Goal: Book appointment/travel/reservation

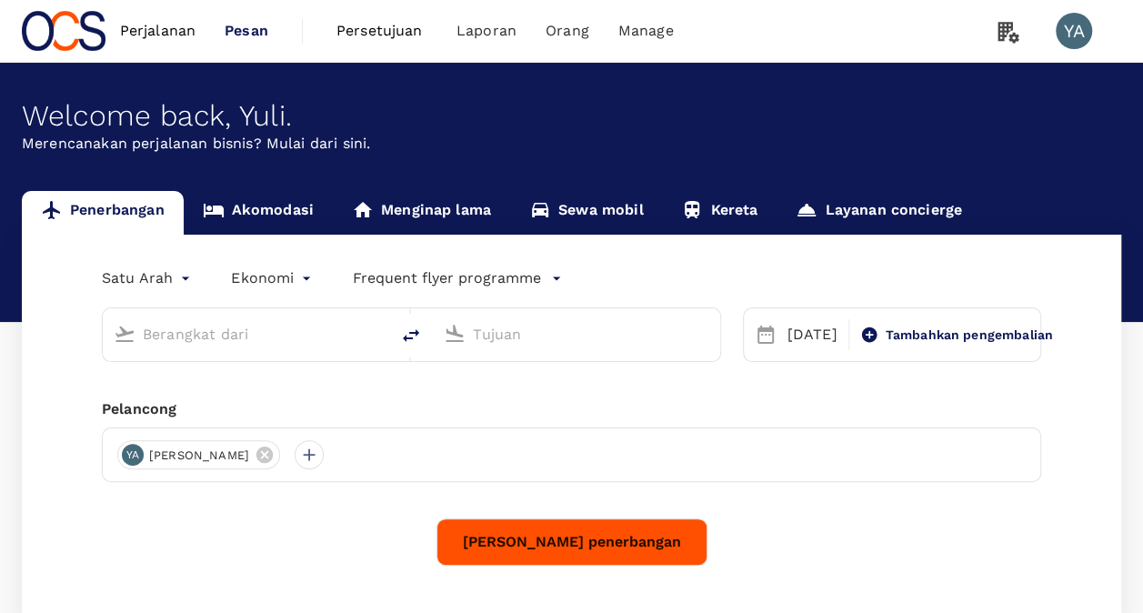
click at [266, 216] on link "Akomodasi" at bounding box center [258, 213] width 149 height 44
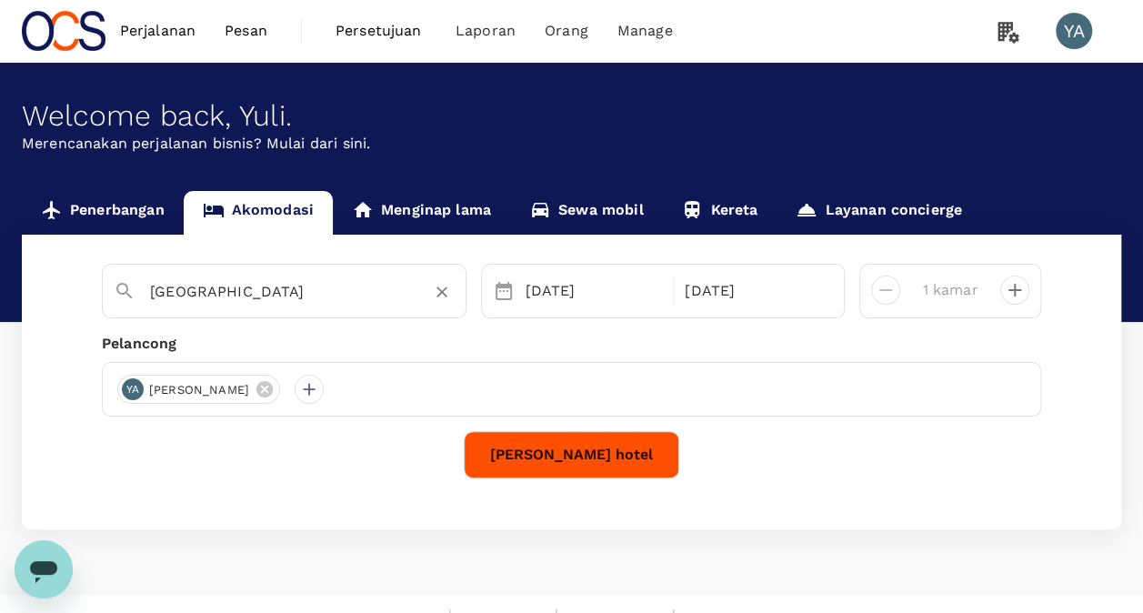
click at [282, 300] on input "[GEOGRAPHIC_DATA]" at bounding box center [277, 291] width 254 height 28
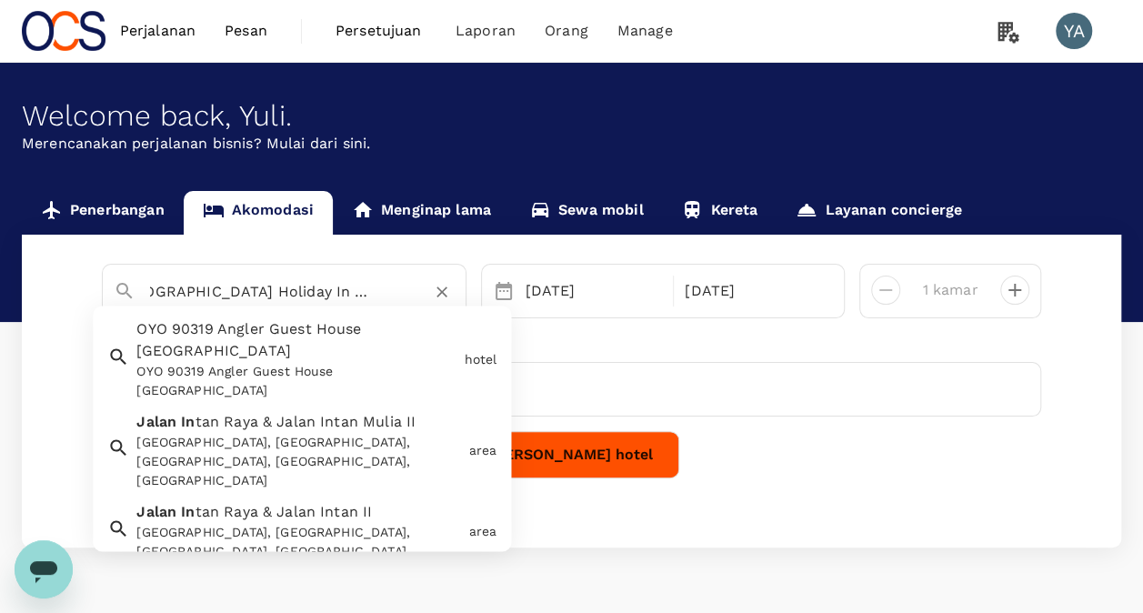
scroll to position [0, 37]
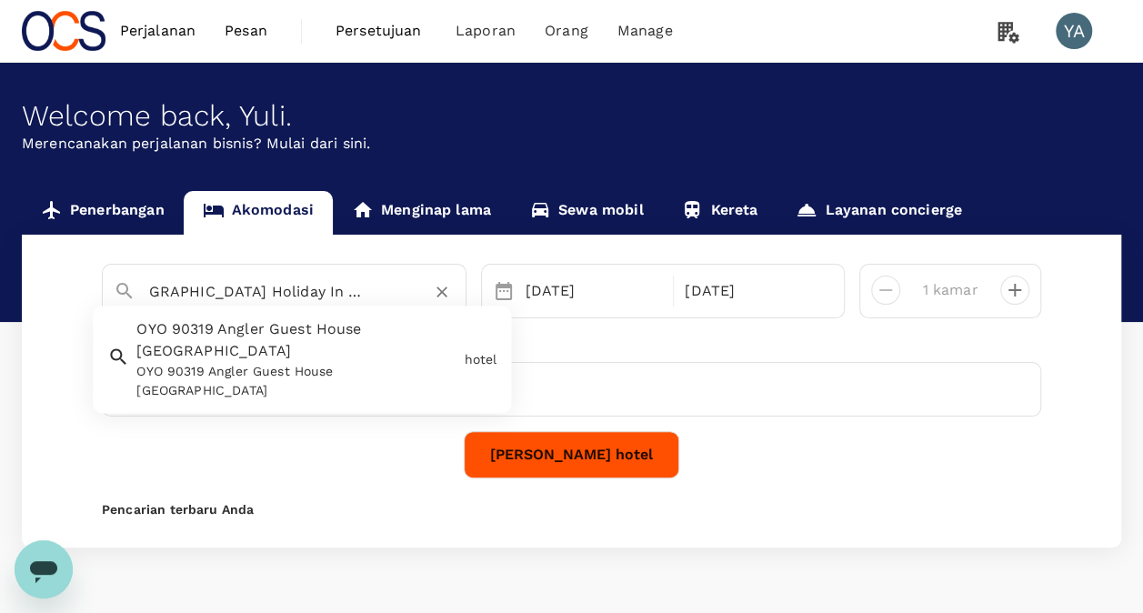
click at [279, 287] on input "[GEOGRAPHIC_DATA] Holiday In [GEOGRAPHIC_DATA]" at bounding box center [277, 291] width 254 height 28
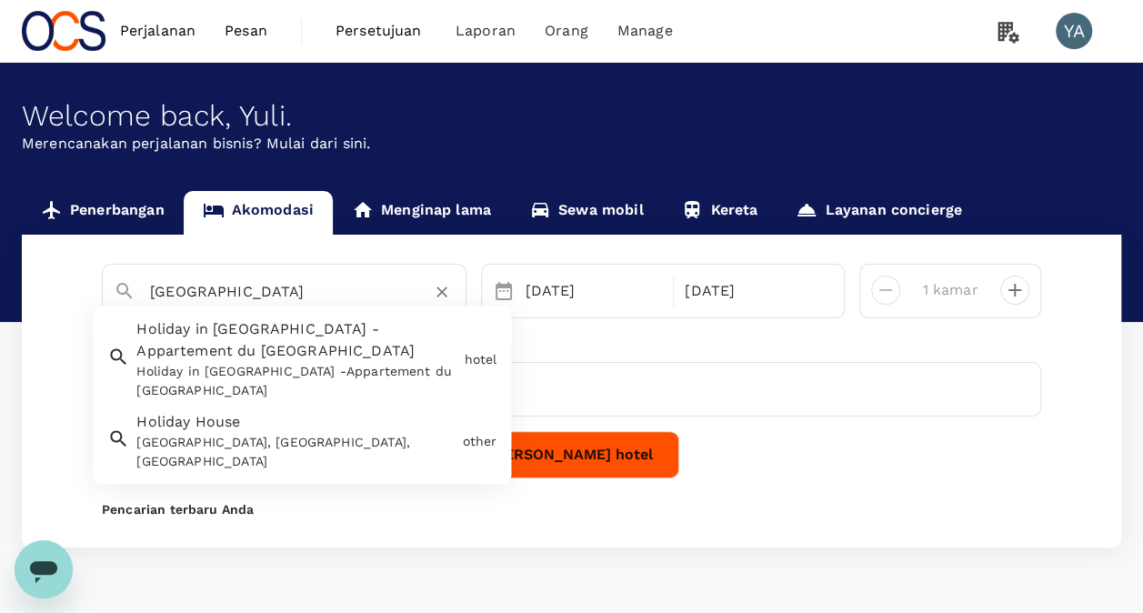
drag, startPoint x: 331, startPoint y: 284, endPoint x: 75, endPoint y: 300, distance: 256.0
click at [65, 300] on div "[GEOGRAPHIC_DATA] Holiday in [GEOGRAPHIC_DATA] -Appartement du [GEOGRAPHIC_DATA…" at bounding box center [571, 391] width 1099 height 313
paste input "Holiday Inn [GEOGRAPHIC_DATA] Sanur by IHG"
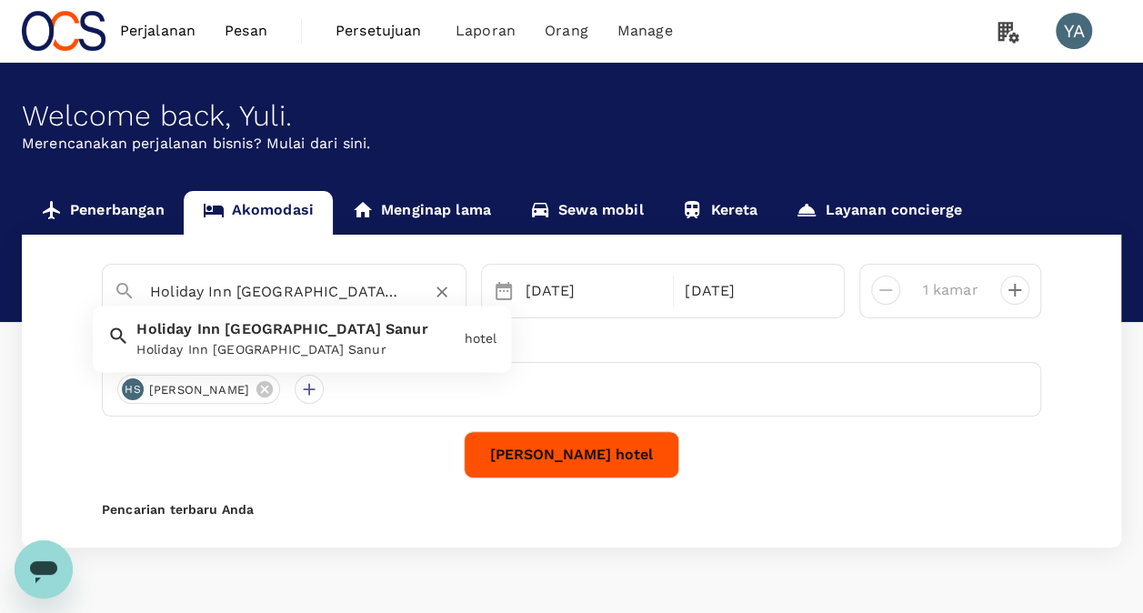
click at [225, 347] on div "Holiday Inn [GEOGRAPHIC_DATA] Sanur" at bounding box center [296, 350] width 320 height 19
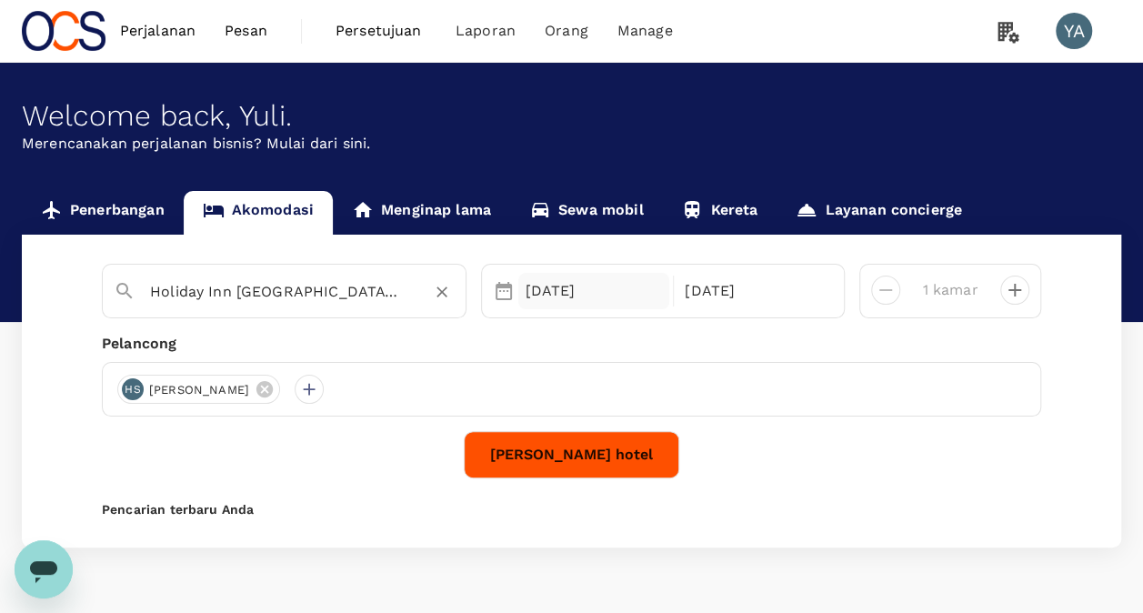
type input "Holiday Inn [GEOGRAPHIC_DATA] Sanur"
click at [540, 298] on div "[DATE]" at bounding box center [594, 291] width 152 height 36
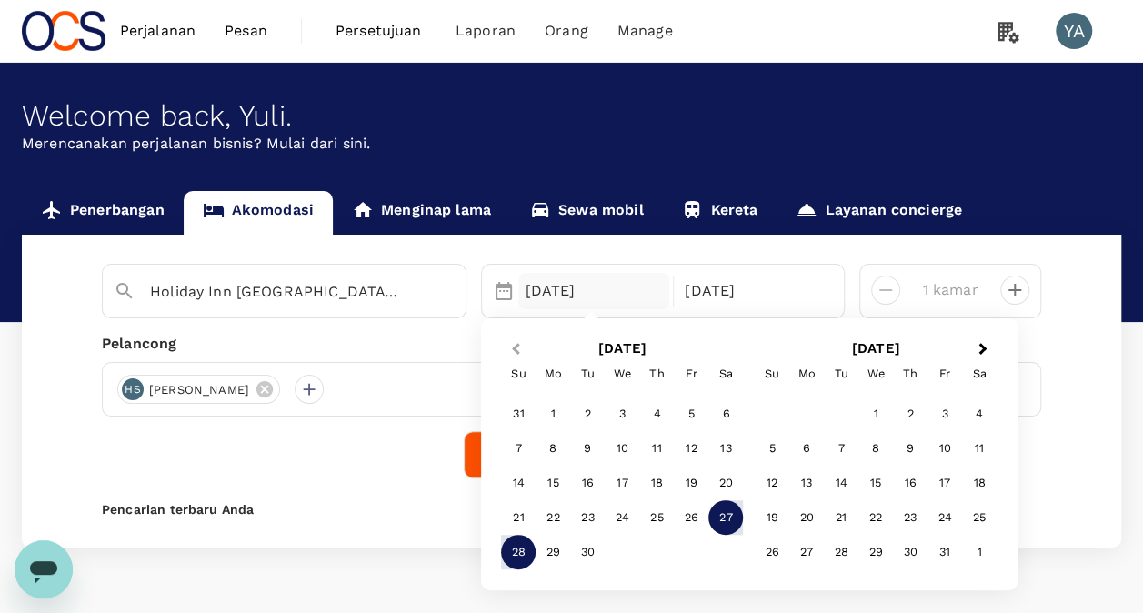
click at [515, 351] on span "Previous Month" at bounding box center [515, 349] width 0 height 21
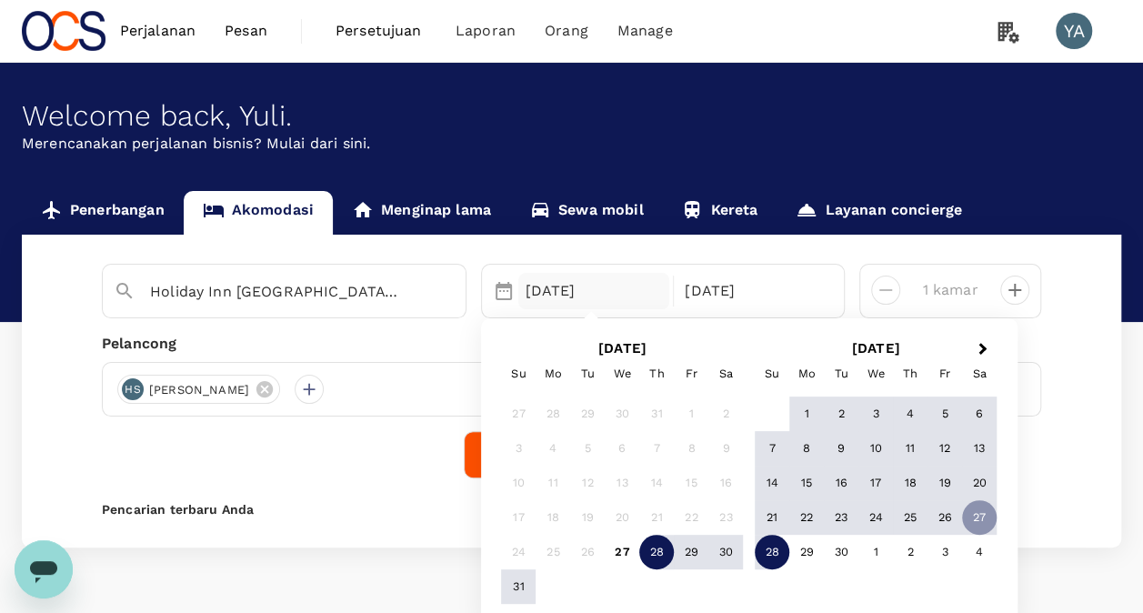
click at [657, 548] on div "28" at bounding box center [656, 552] width 35 height 35
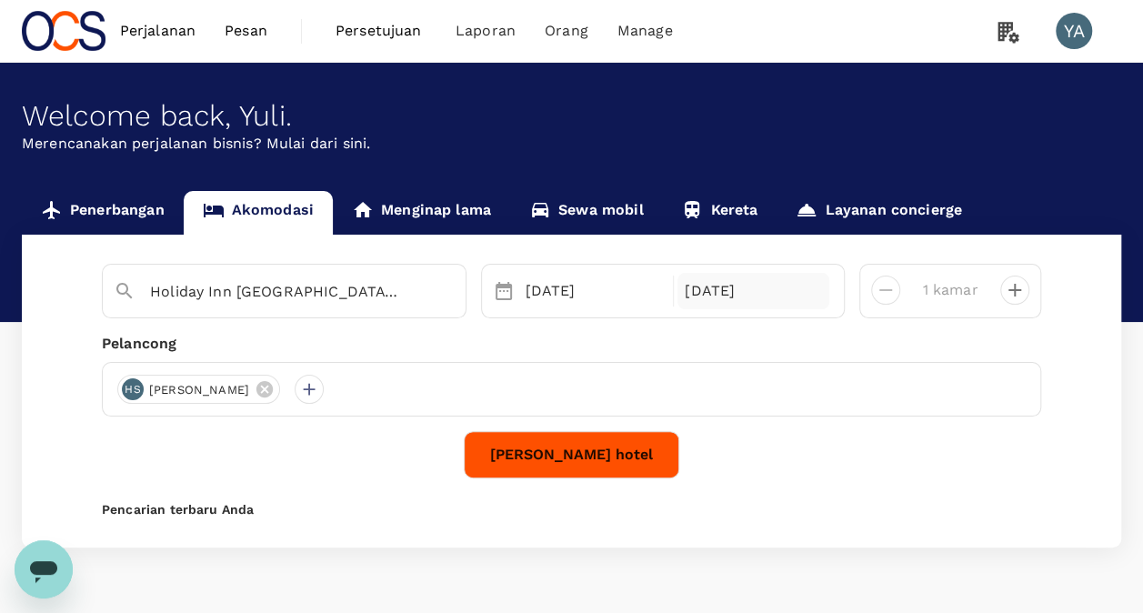
click at [725, 295] on div "[DATE]" at bounding box center [753, 291] width 152 height 36
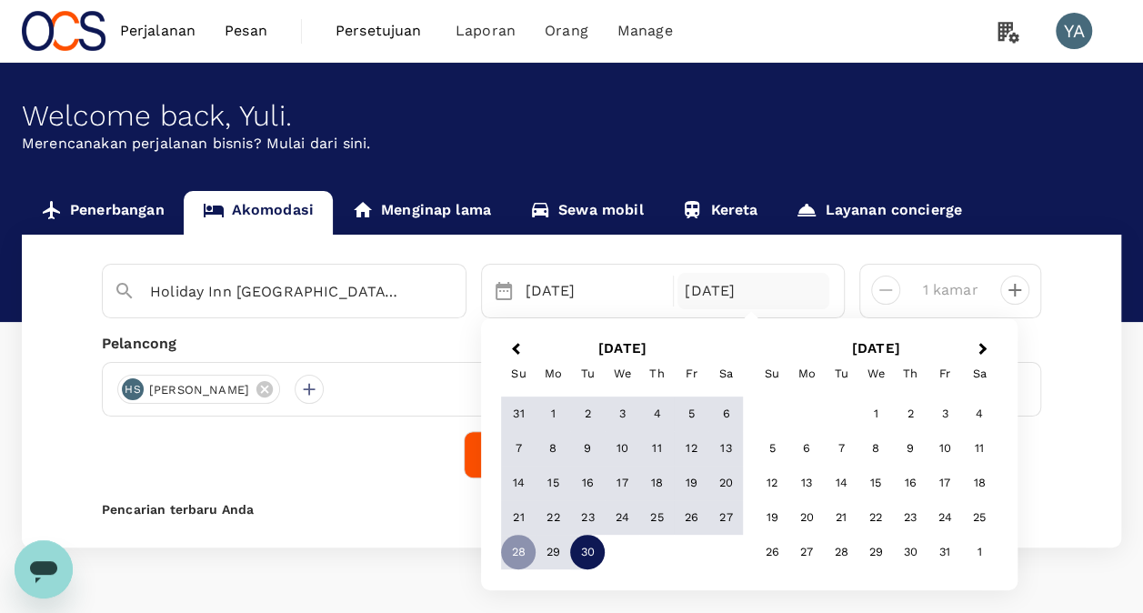
click at [580, 552] on div "30" at bounding box center [587, 552] width 35 height 35
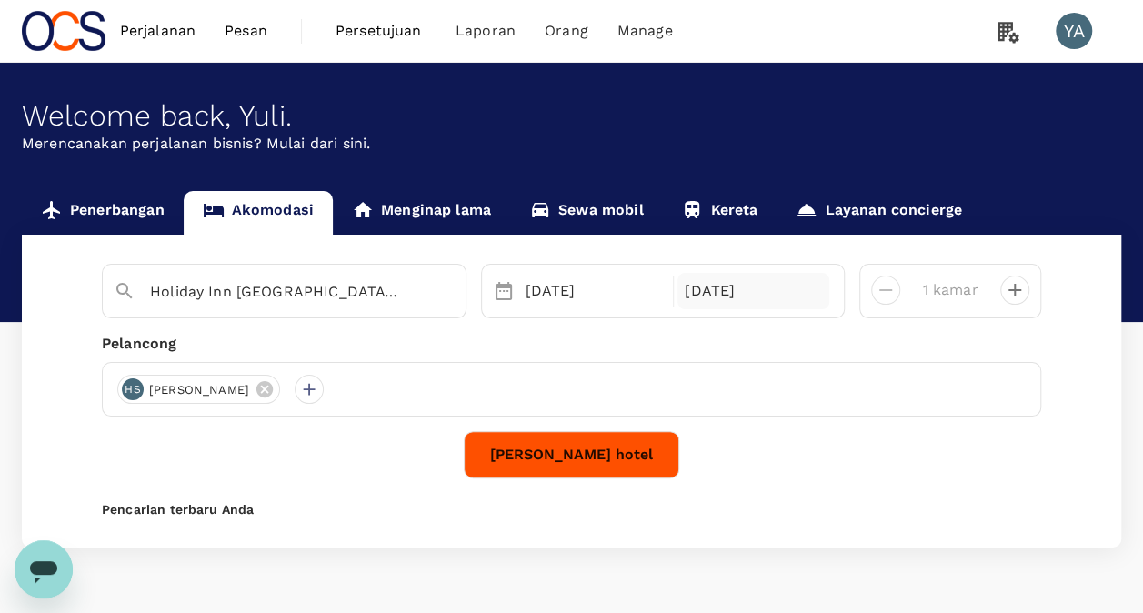
click at [691, 287] on div "[DATE]" at bounding box center [753, 291] width 152 height 36
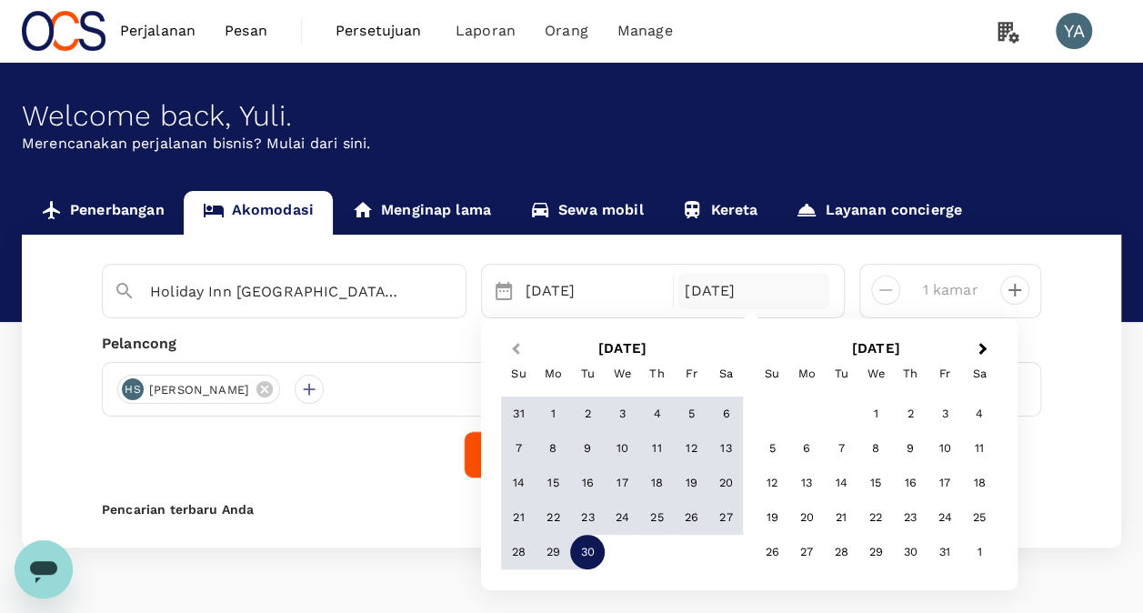
click at [515, 351] on span "Previous Month" at bounding box center [515, 349] width 0 height 21
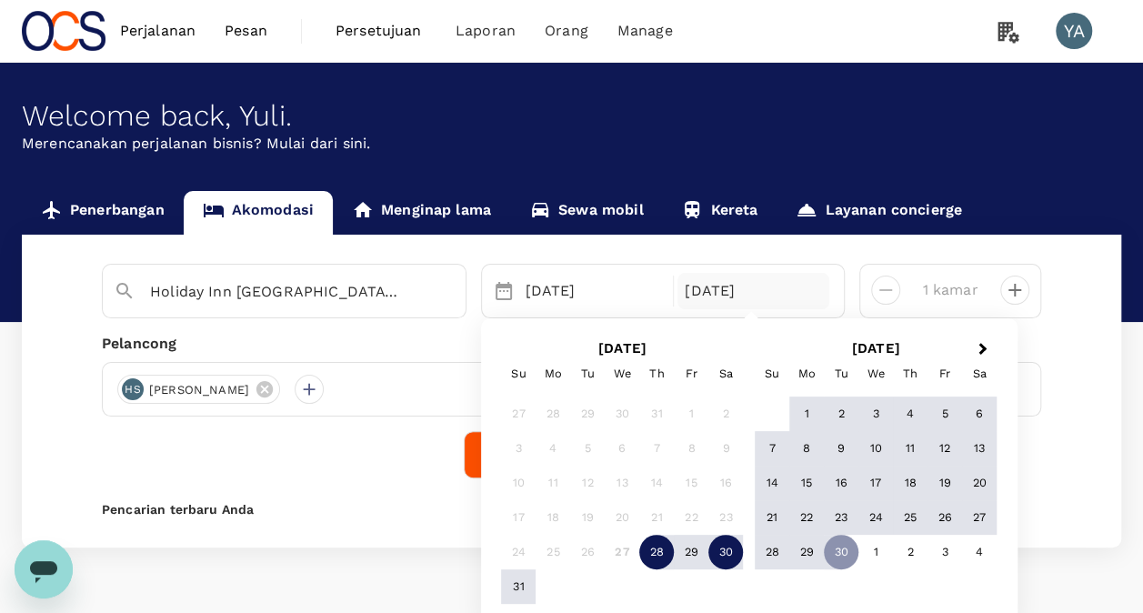
click at [725, 550] on div "30" at bounding box center [725, 552] width 35 height 35
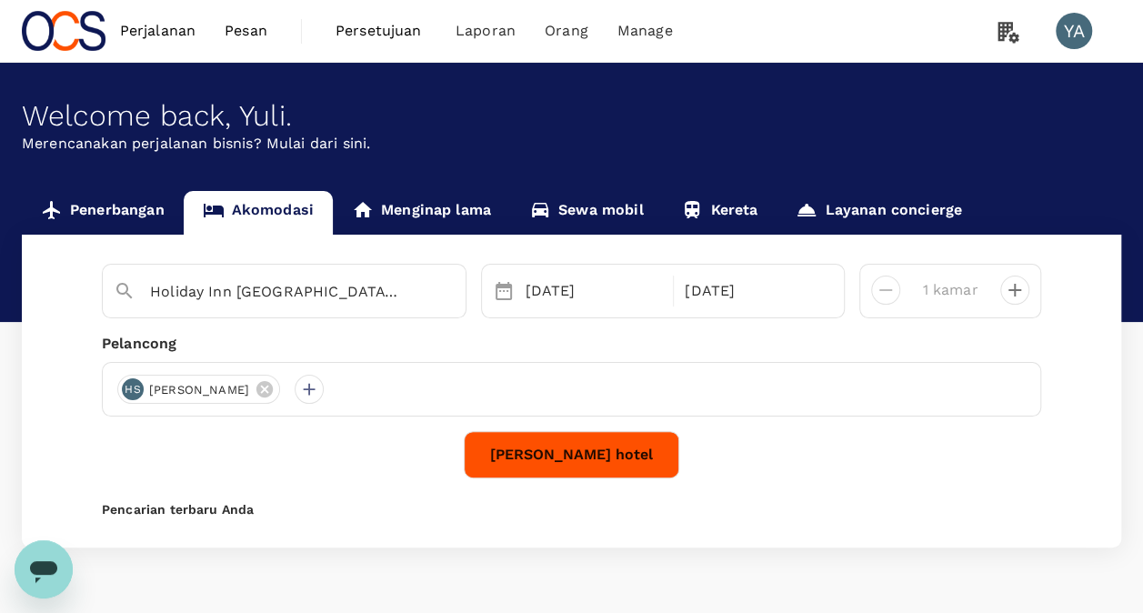
click at [1009, 285] on icon "decrease" at bounding box center [1015, 290] width 22 height 22
click at [885, 287] on icon "decrease" at bounding box center [886, 290] width 22 height 22
type input "1 kamar"
click at [255, 390] on icon at bounding box center [265, 389] width 20 height 20
click at [132, 388] on div at bounding box center [131, 389] width 29 height 29
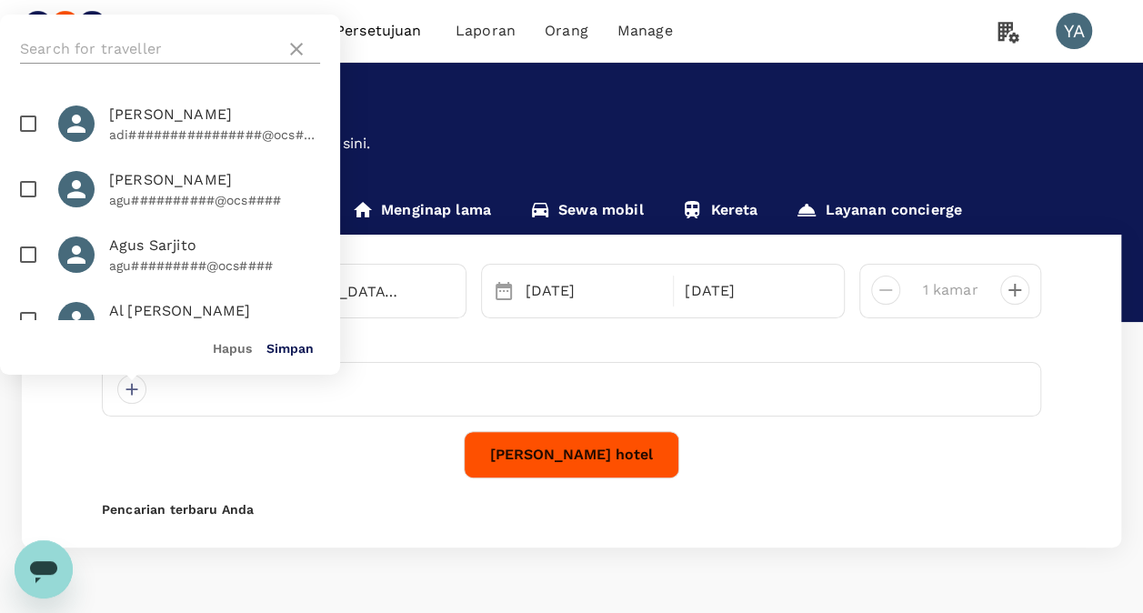
click at [155, 48] on input "text" at bounding box center [149, 49] width 258 height 29
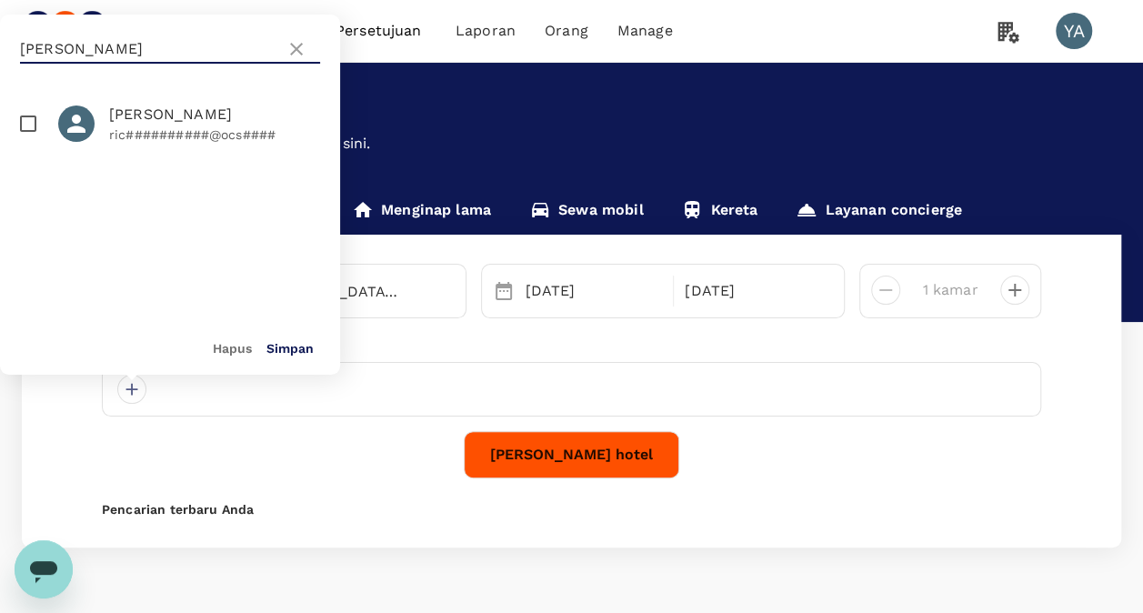
type input "[PERSON_NAME]"
click at [139, 104] on span "[PERSON_NAME]" at bounding box center [214, 115] width 211 height 22
checkbox input "true"
click at [289, 351] on button "Simpan" at bounding box center [289, 348] width 47 height 15
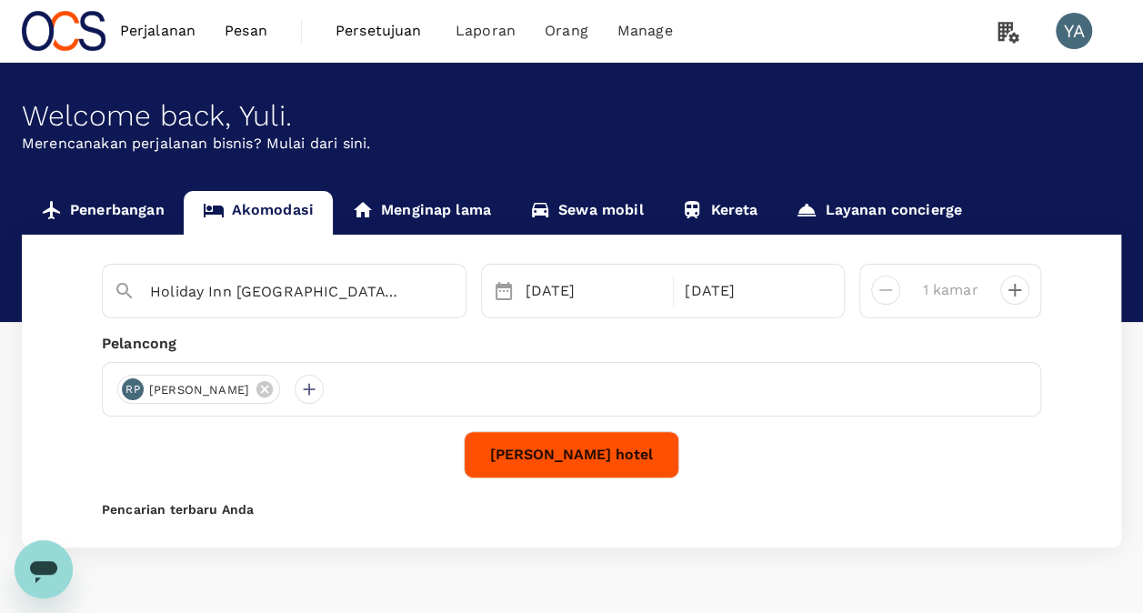
click at [173, 387] on span "[PERSON_NAME]" at bounding box center [199, 390] width 122 height 18
click at [171, 387] on span "[PERSON_NAME]" at bounding box center [199, 390] width 122 height 18
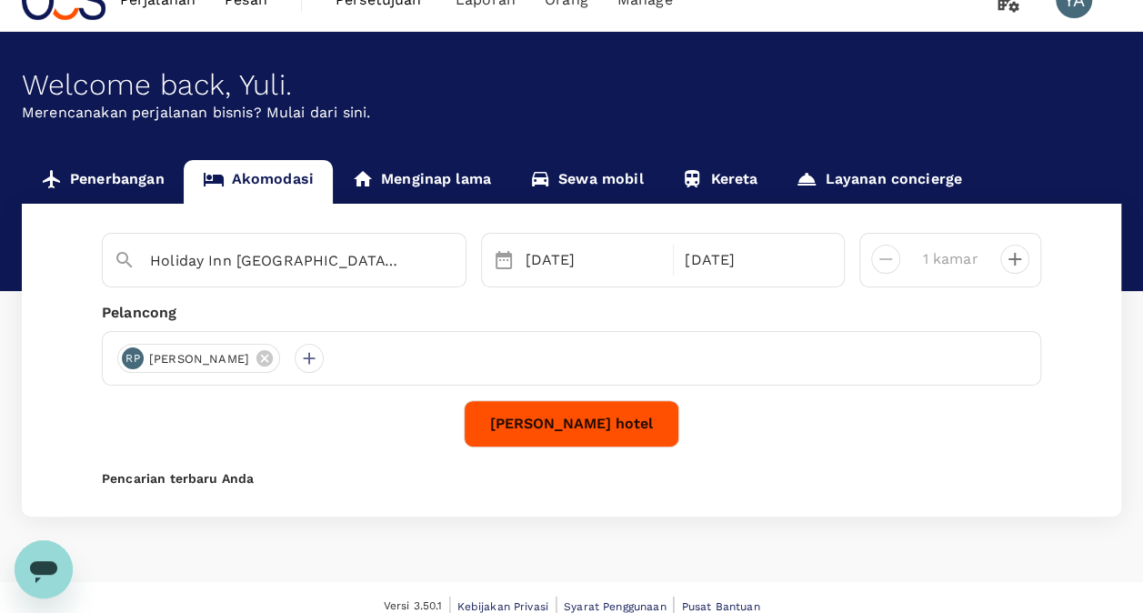
scroll to position [47, 0]
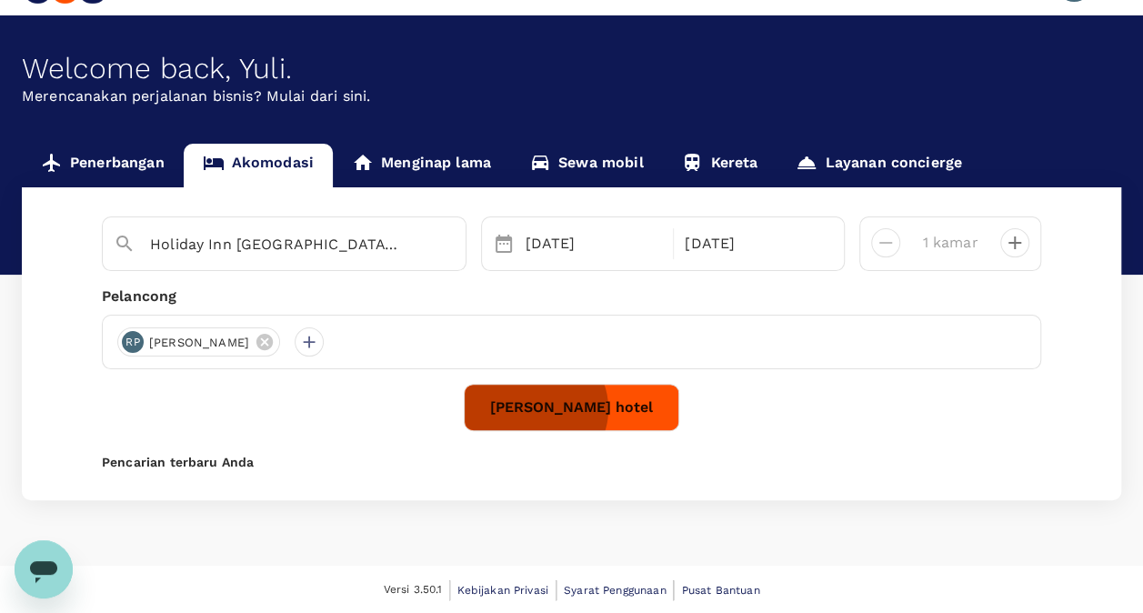
click at [580, 408] on button "[PERSON_NAME] hotel" at bounding box center [571, 407] width 215 height 47
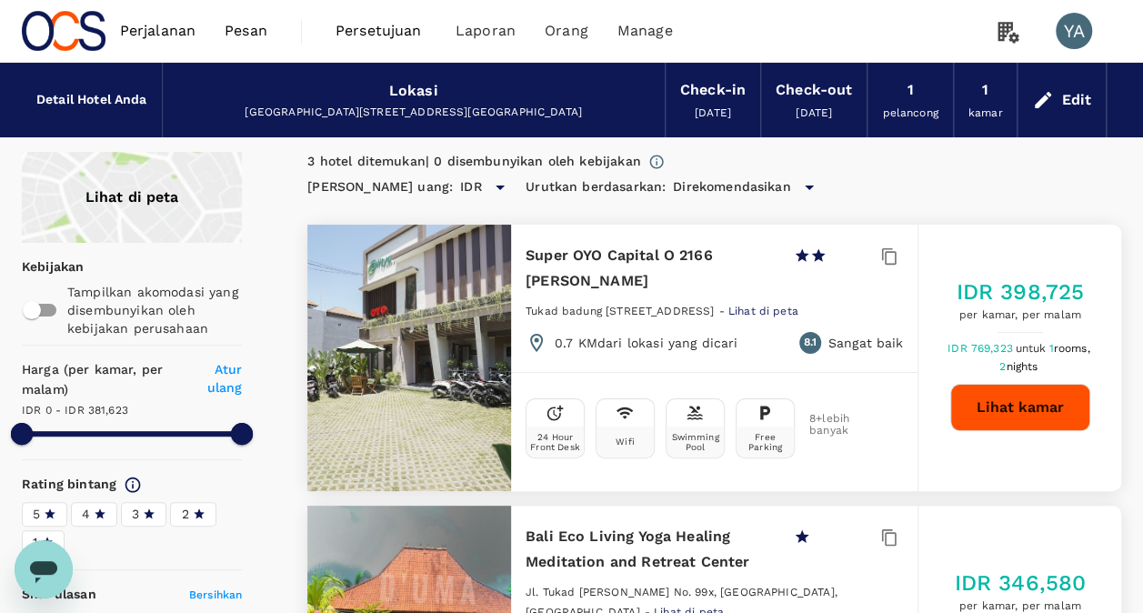
type input "381623"
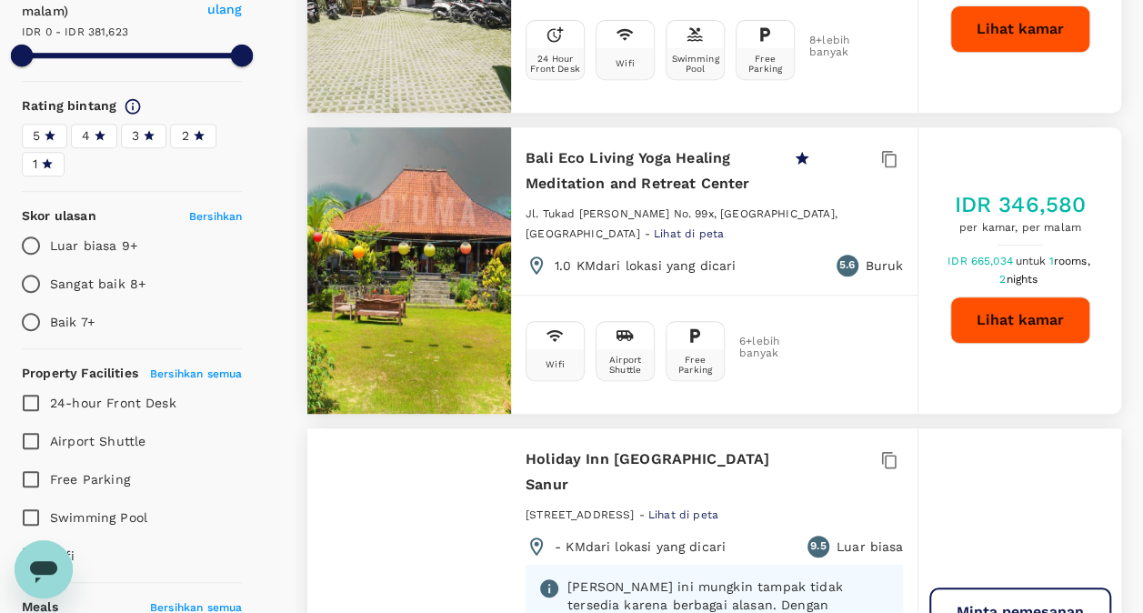
scroll to position [455, 0]
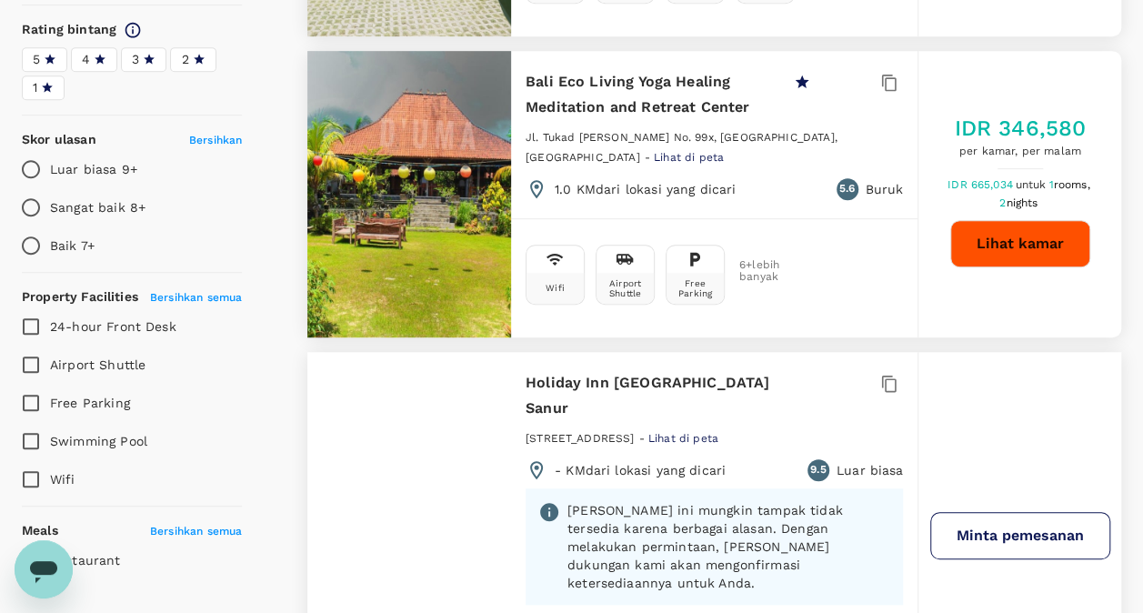
click at [992, 512] on button "Minta pemesanan" at bounding box center [1020, 535] width 180 height 47
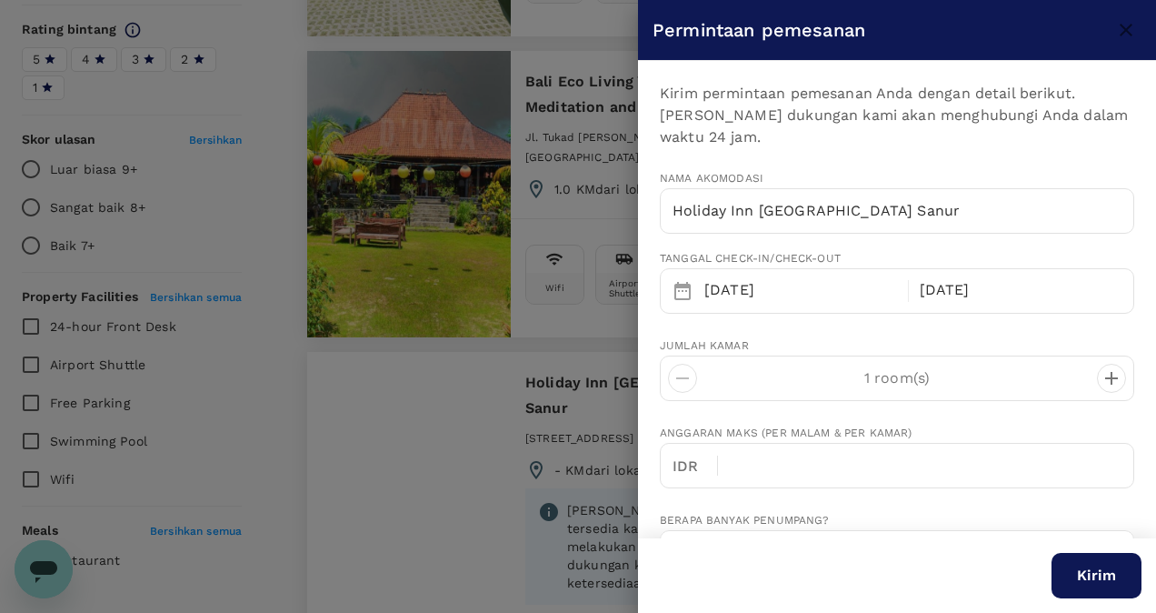
type input "62"
type input "81289089911"
type input "[EMAIL_ADDRESS][DOMAIN_NAME]"
click at [475, 371] on div at bounding box center [578, 306] width 1156 height 613
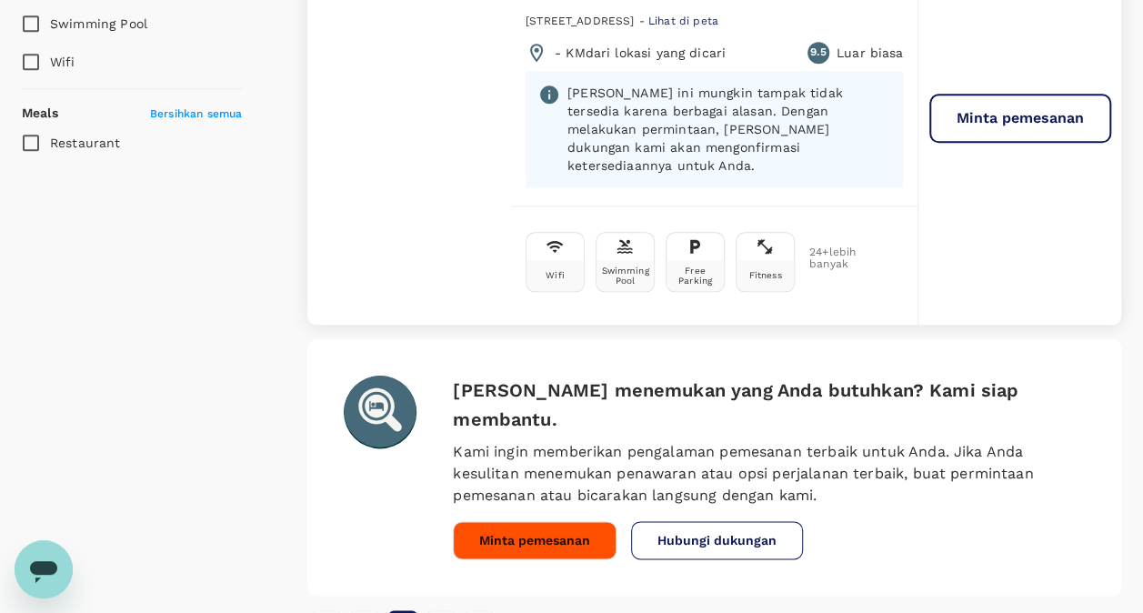
scroll to position [508, 0]
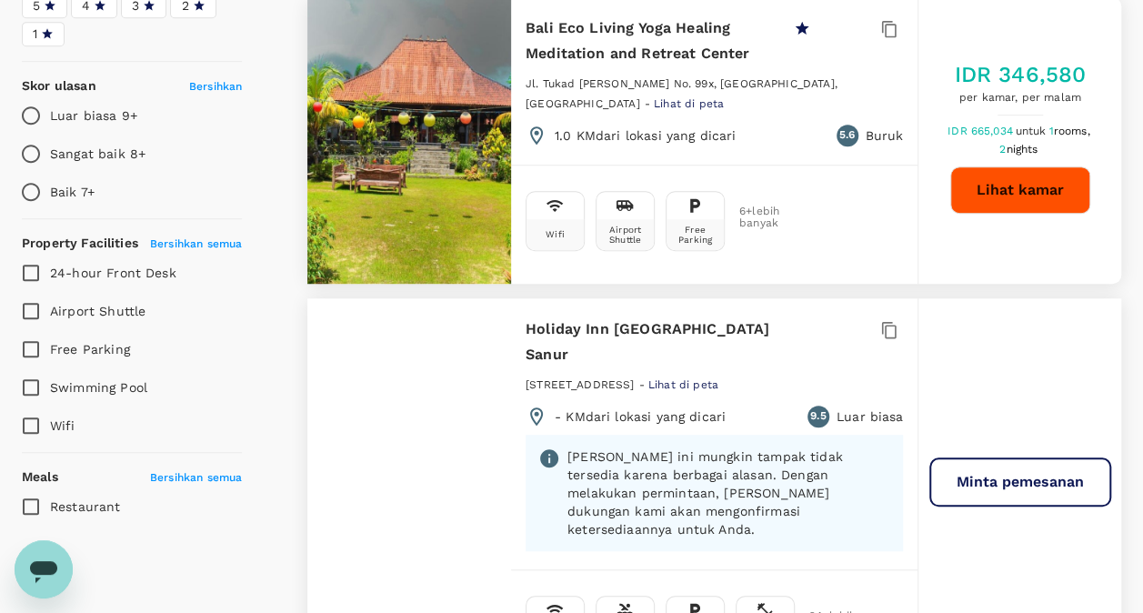
type input "381623"
